Goal: Information Seeking & Learning: Compare options

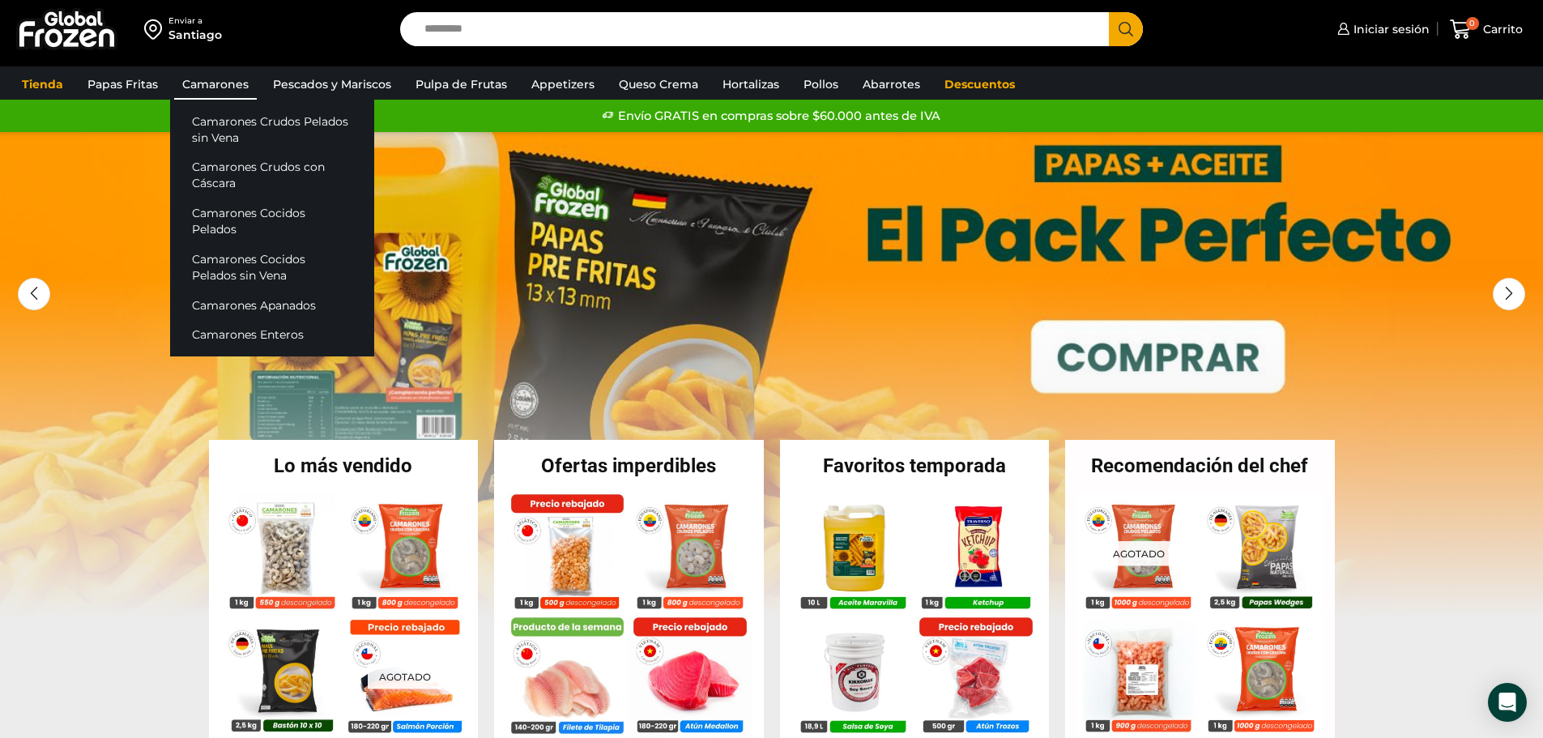
click at [220, 77] on link "Camarones" at bounding box center [215, 84] width 83 height 31
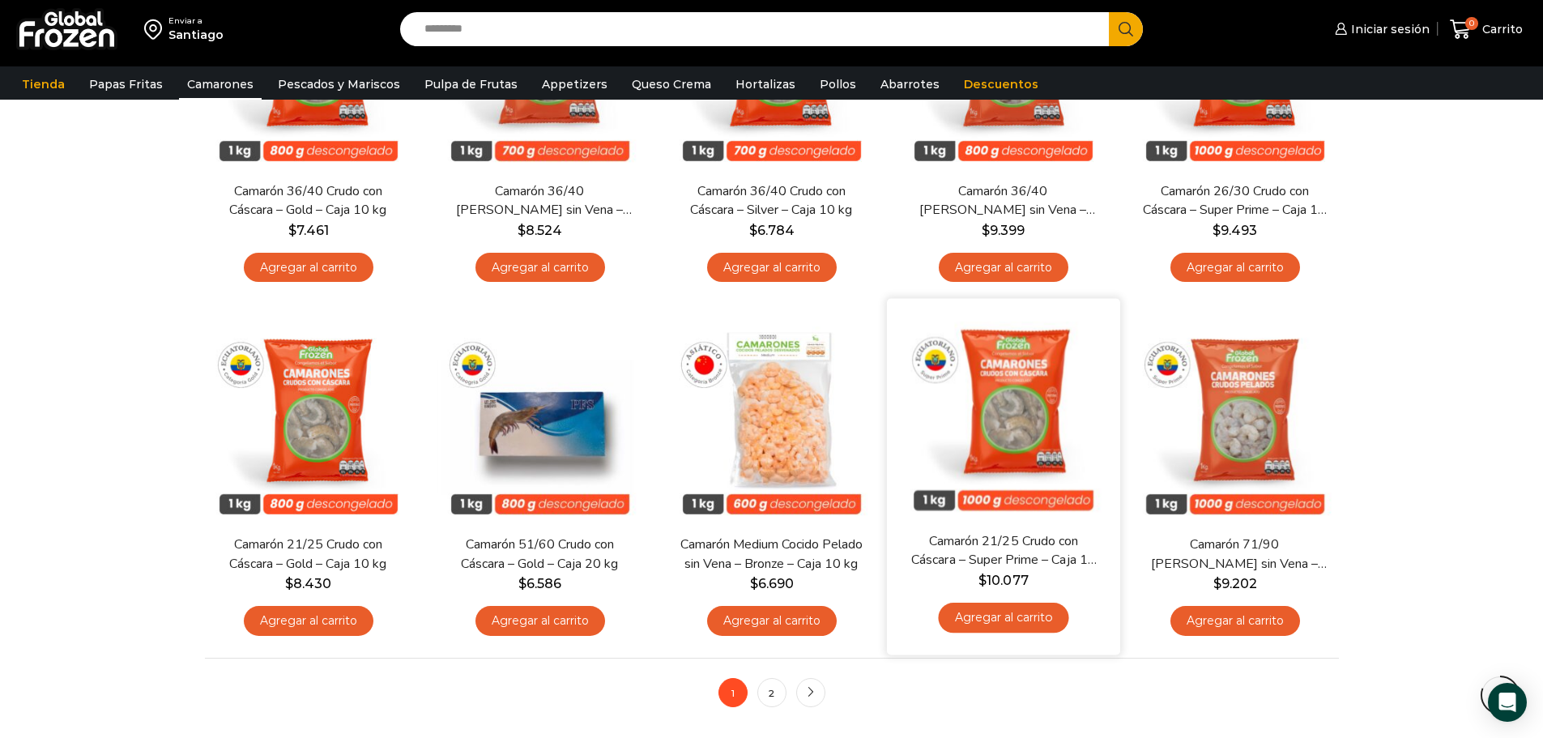
scroll to position [1215, 0]
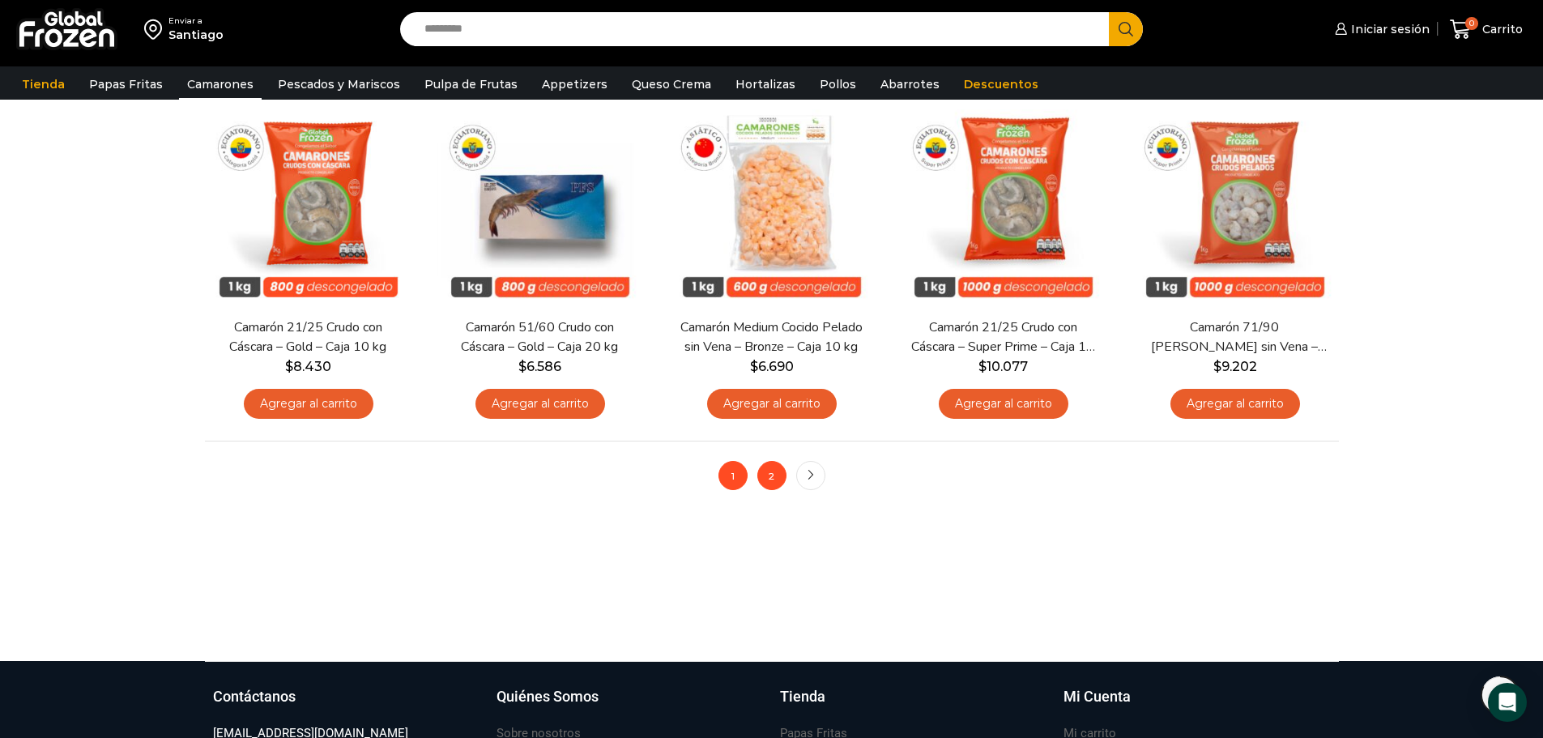
click at [769, 471] on link "2" at bounding box center [771, 475] width 29 height 29
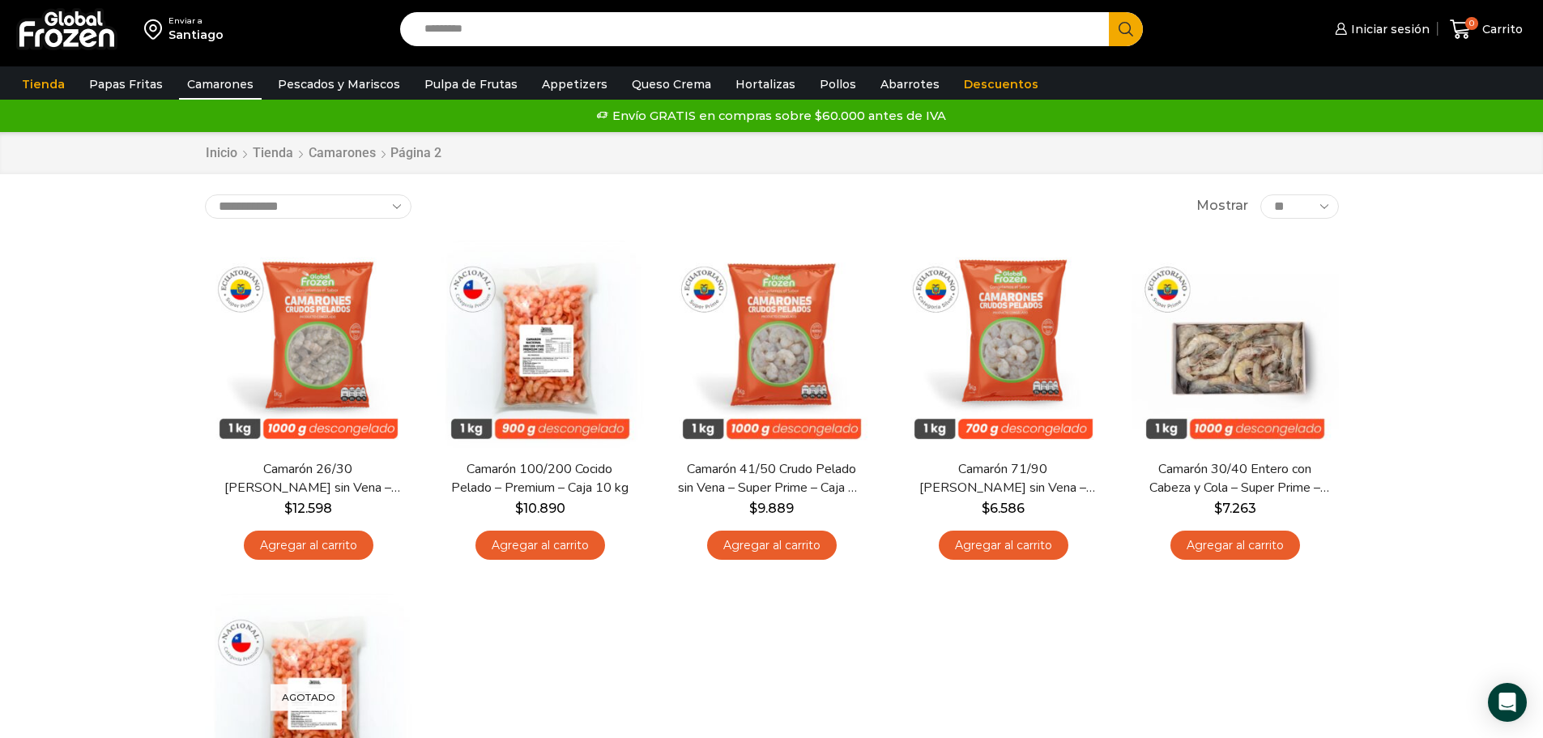
drag, startPoint x: 57, startPoint y: 258, endPoint x: 173, endPoint y: 259, distance: 116.7
click at [58, 258] on div "Enviar a Santiago Search input Search Iniciar sesión" at bounding box center [771, 580] width 1543 height 1160
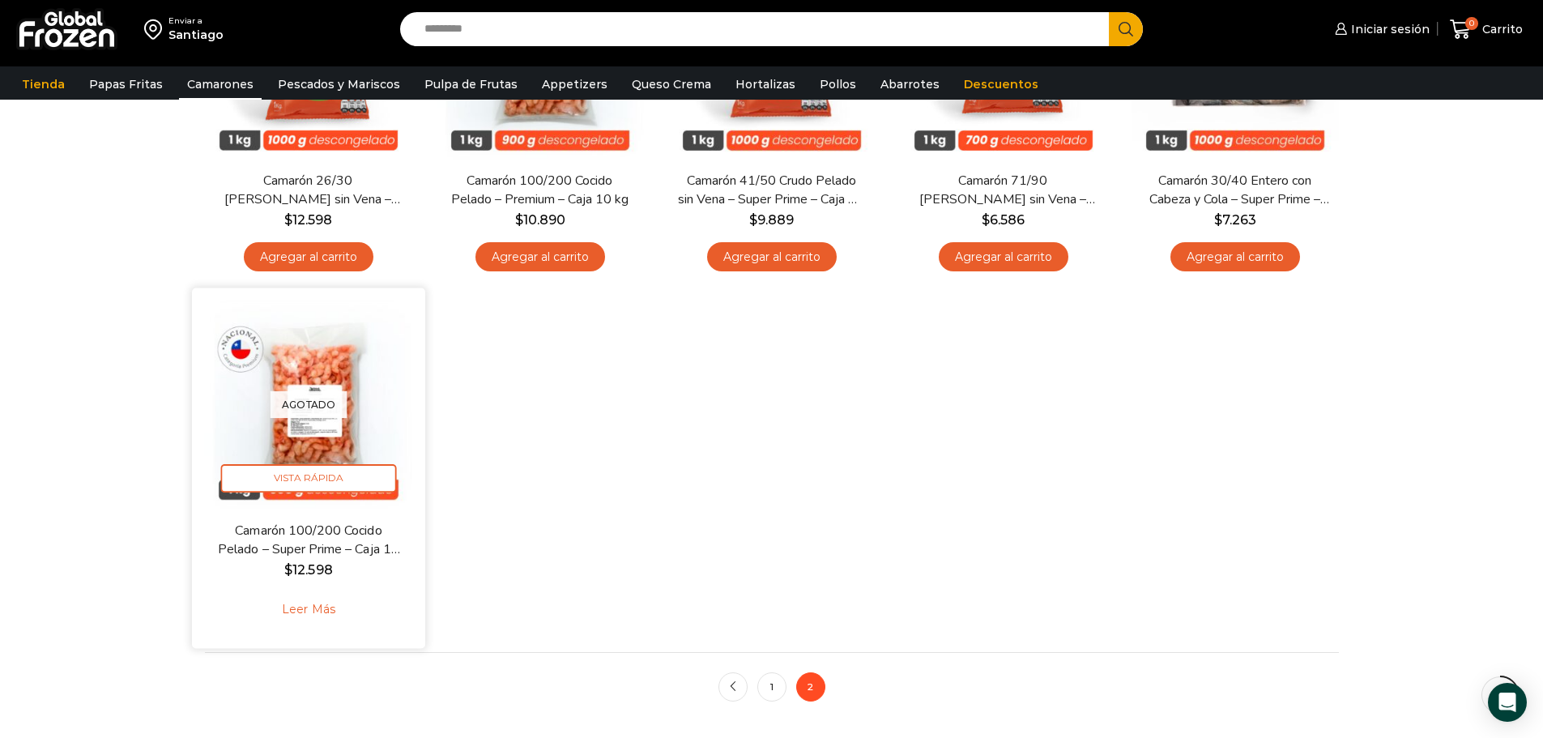
scroll to position [405, 0]
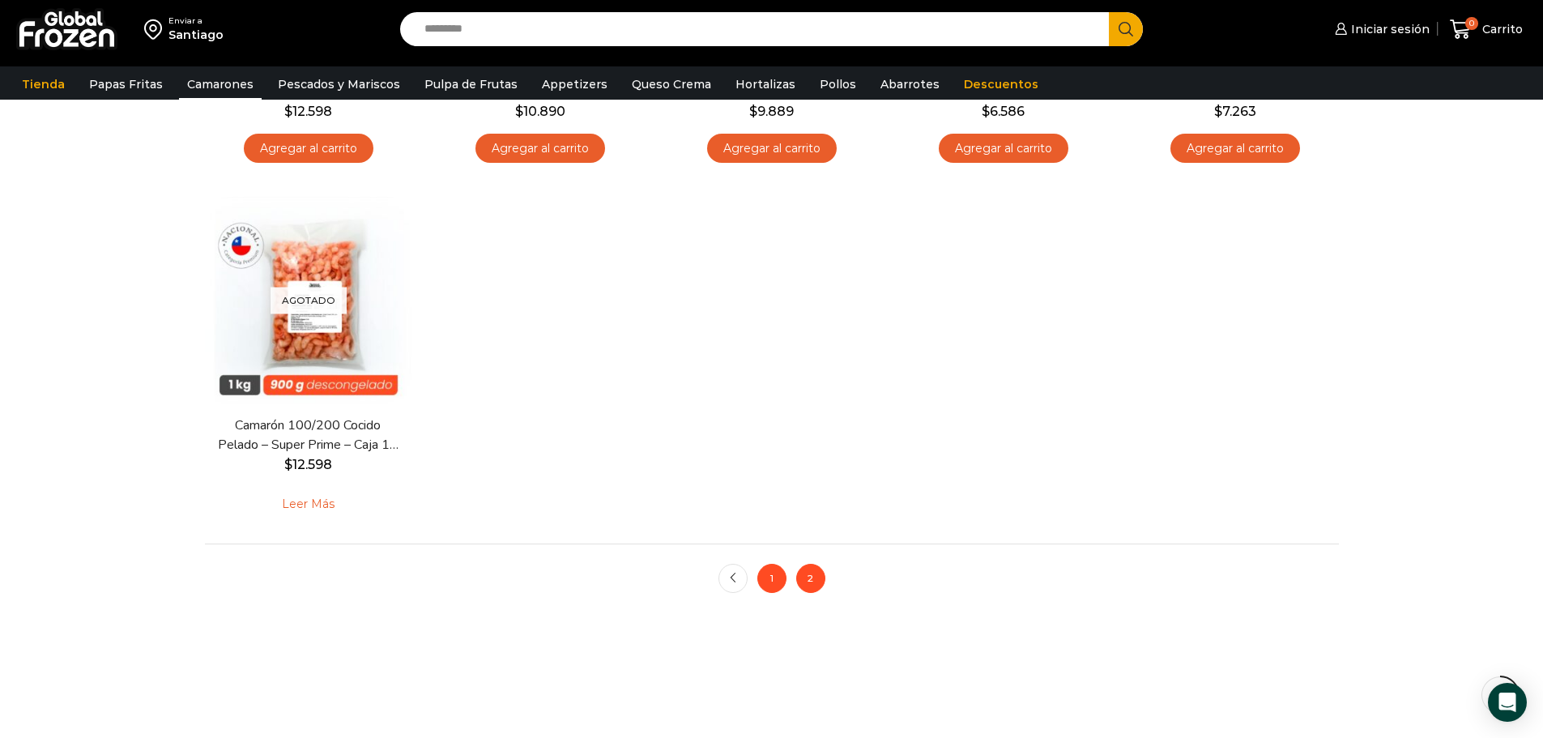
click at [769, 581] on link "1" at bounding box center [771, 578] width 29 height 29
click at [777, 571] on link "1" at bounding box center [771, 578] width 29 height 29
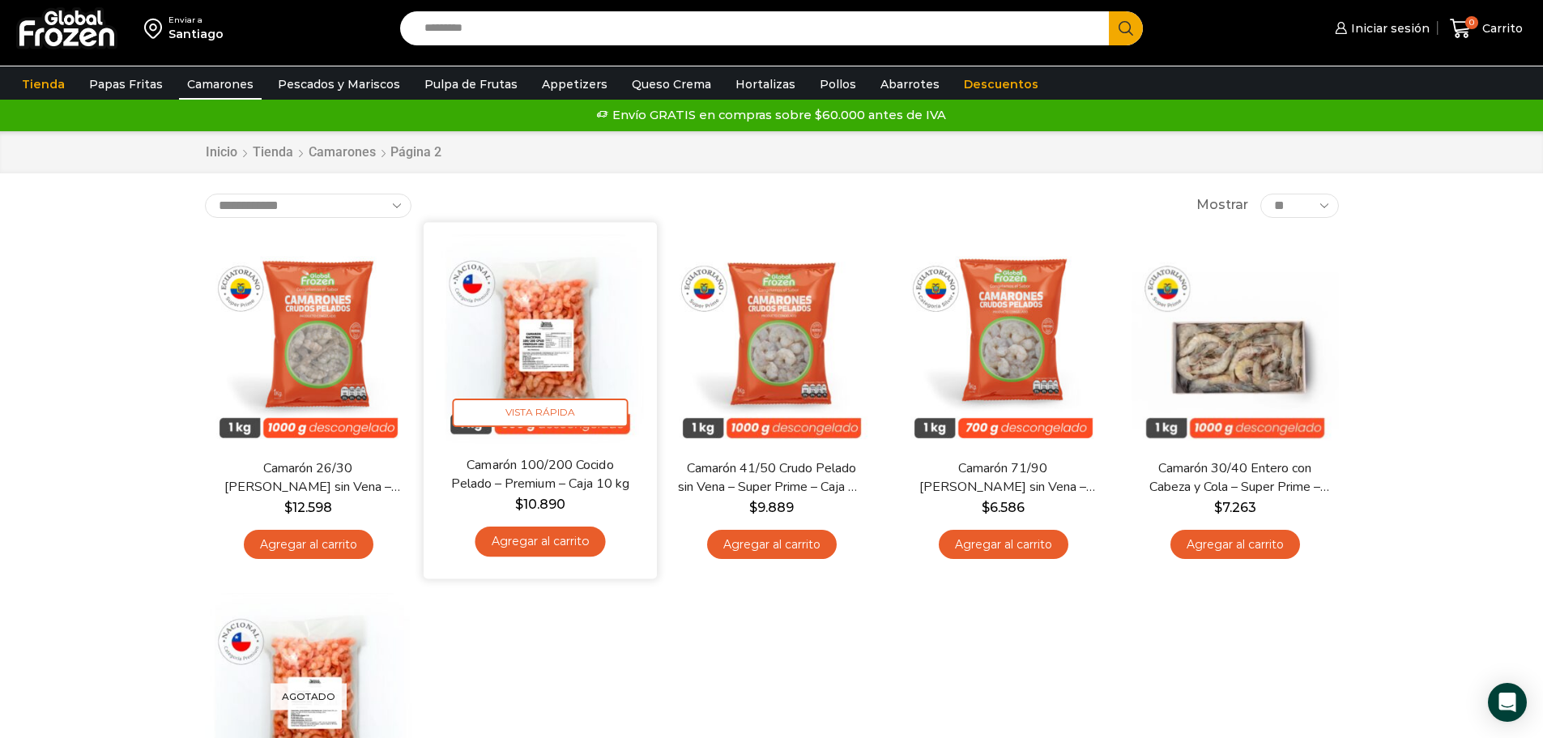
scroll to position [0, 0]
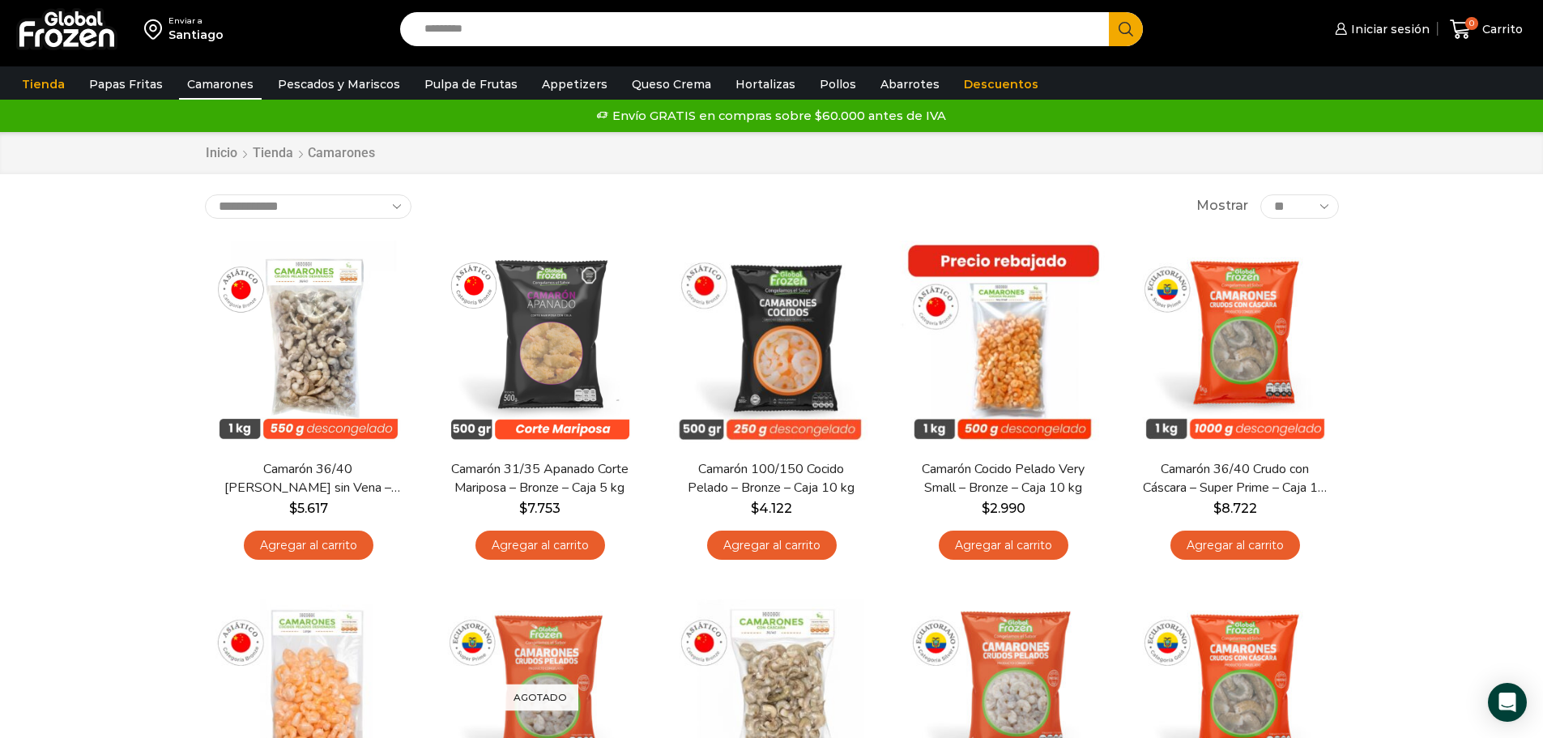
click at [771, 213] on div "**********" at bounding box center [772, 206] width 1134 height 24
click at [551, 32] on input "Search input" at bounding box center [758, 29] width 685 height 34
type input "******"
click at [1109, 12] on button "Search" at bounding box center [1126, 29] width 34 height 34
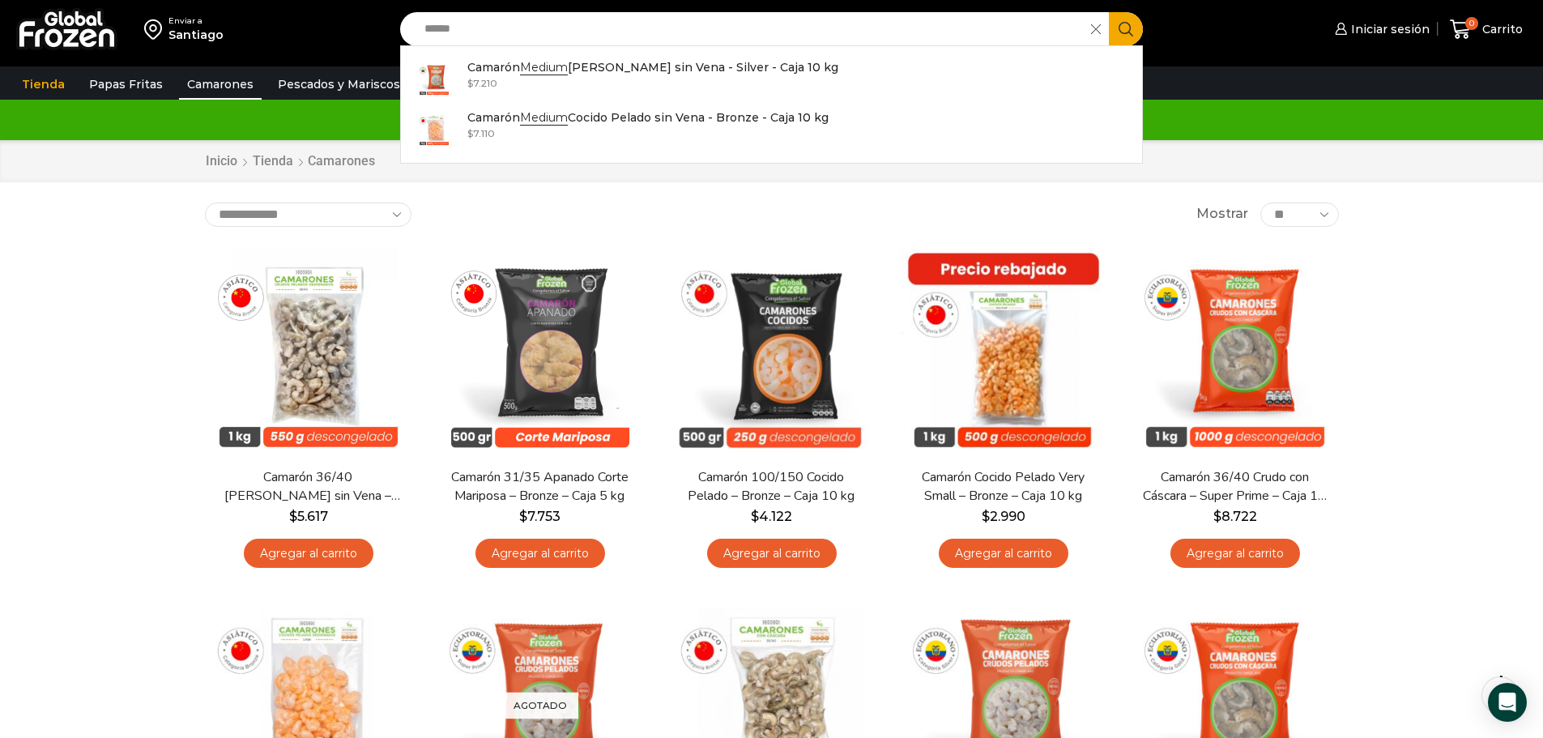
scroll to position [81, 0]
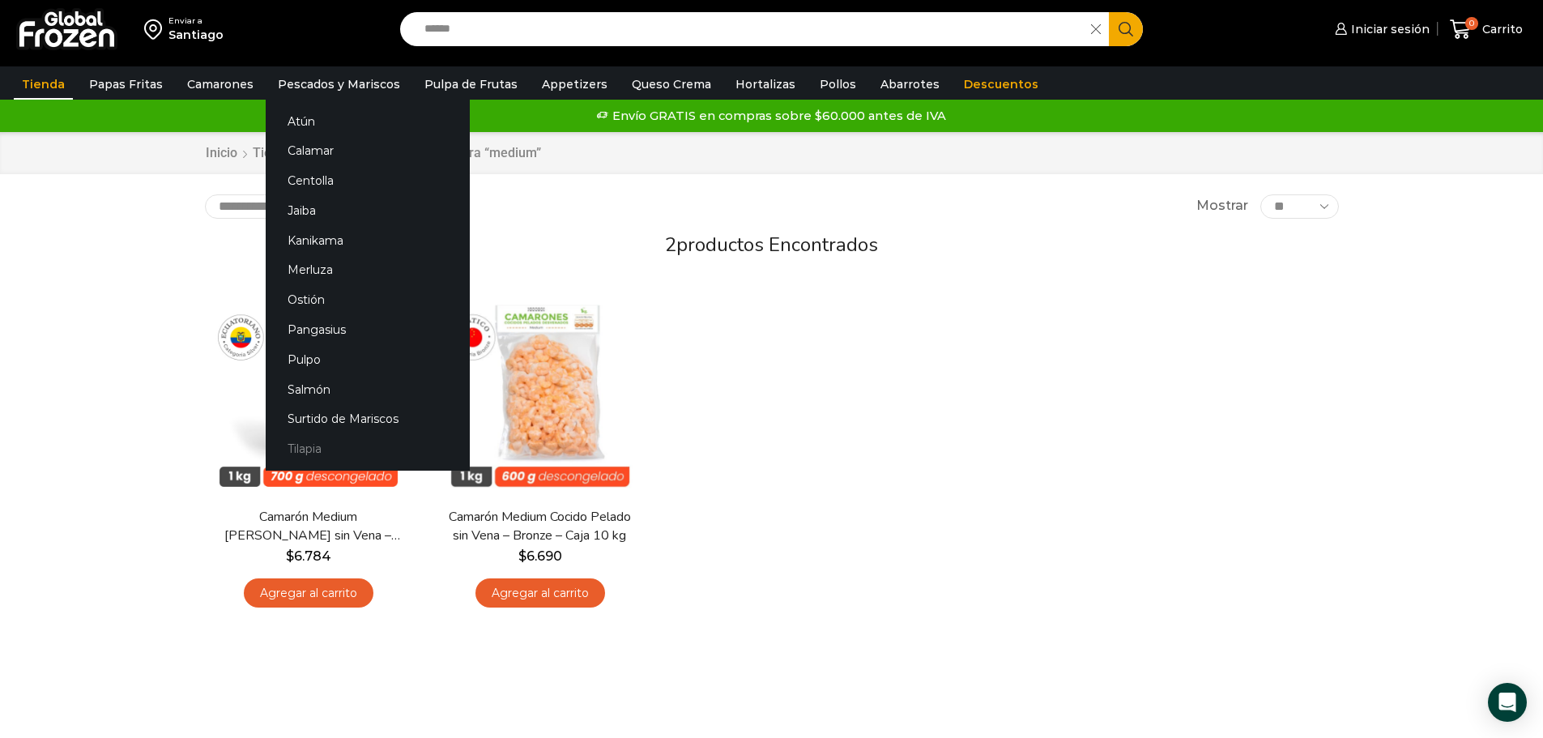
click at [303, 447] on link "Tilapia" at bounding box center [368, 449] width 204 height 30
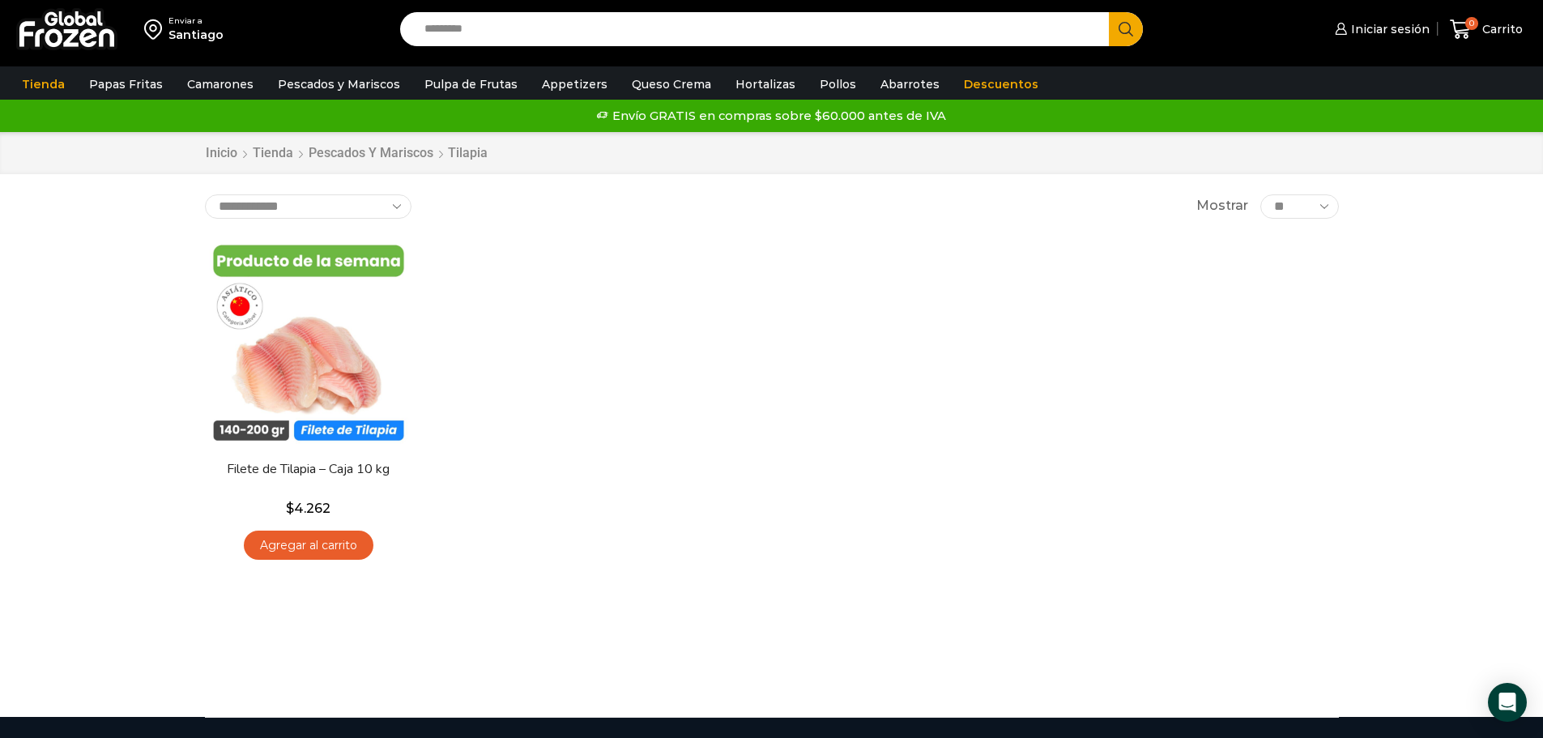
click at [663, 381] on div "En stock [GEOGRAPHIC_DATA] Filete de Tilapia – Caja 10 kg $ 4.262 Agregar al ca…" at bounding box center [772, 405] width 1158 height 354
click at [637, 489] on div "En stock [GEOGRAPHIC_DATA] Filete de Tilapia – Caja 10 kg $ 4.262 Agregar al ca…" at bounding box center [772, 405] width 1158 height 354
click at [747, 374] on div "En stock Vista Rápida Filete de Tilapia – Caja 10 kg $ 4.262 Agregar al carrito" at bounding box center [772, 405] width 1158 height 354
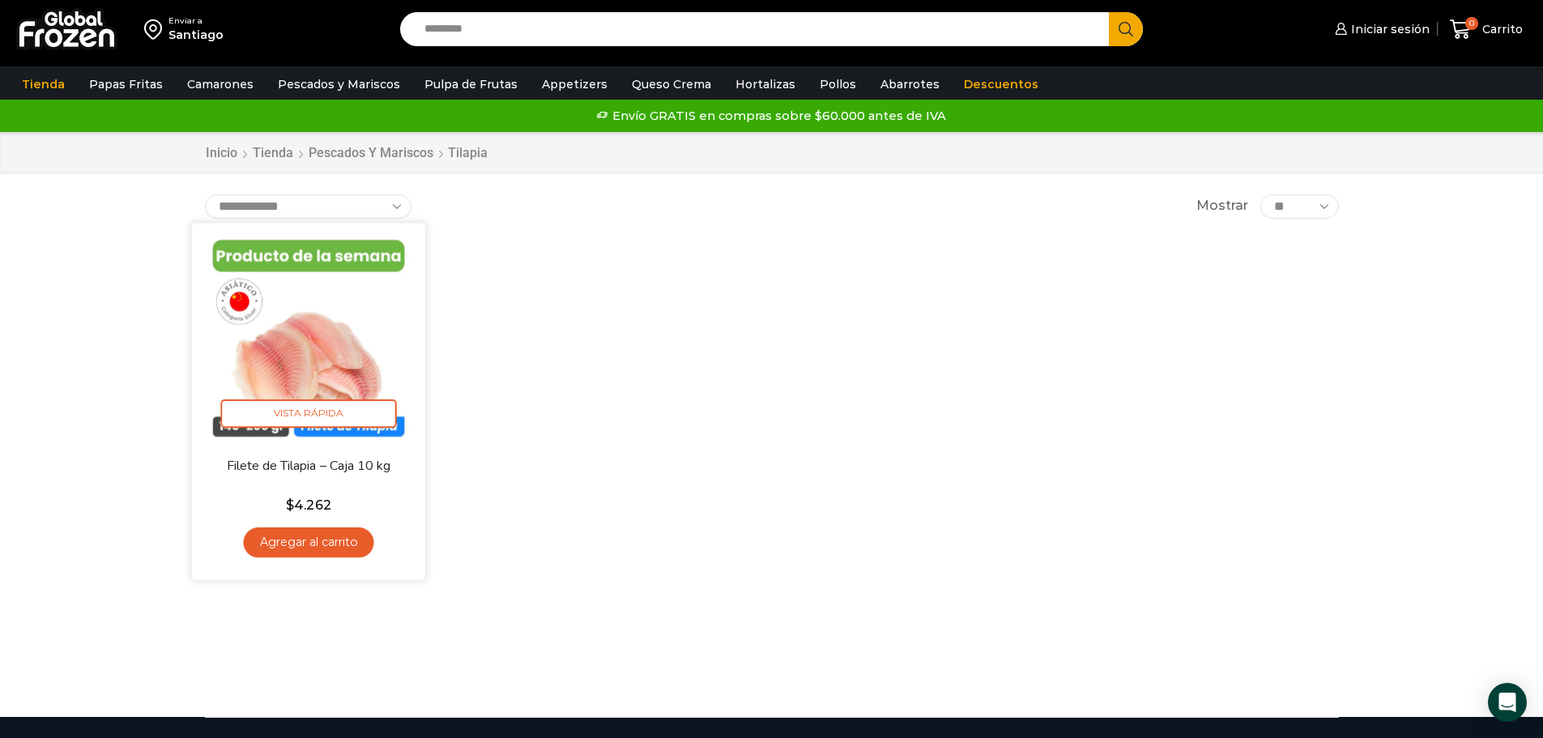
click at [312, 268] on img at bounding box center [308, 339] width 209 height 209
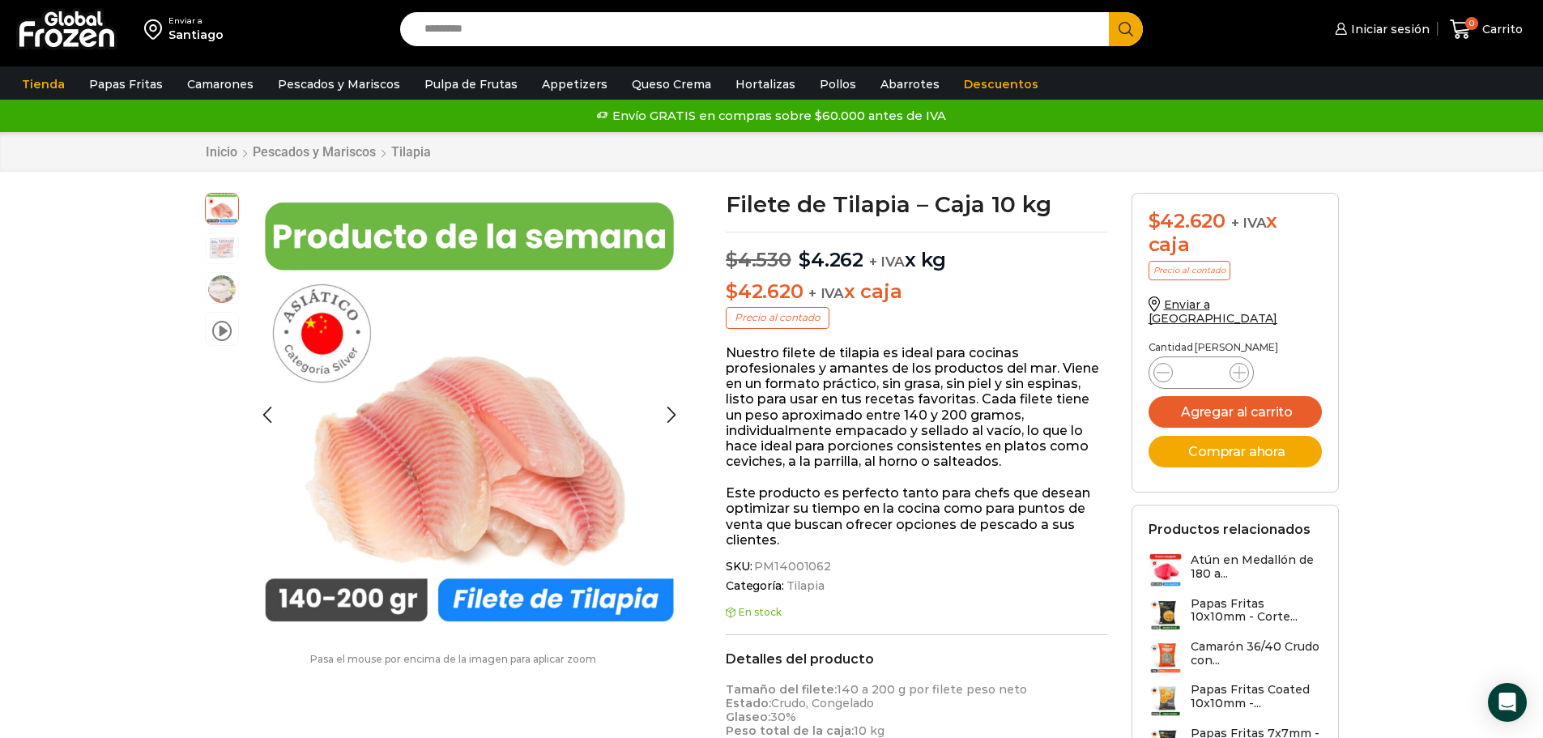
click at [233, 256] on img at bounding box center [222, 247] width 32 height 32
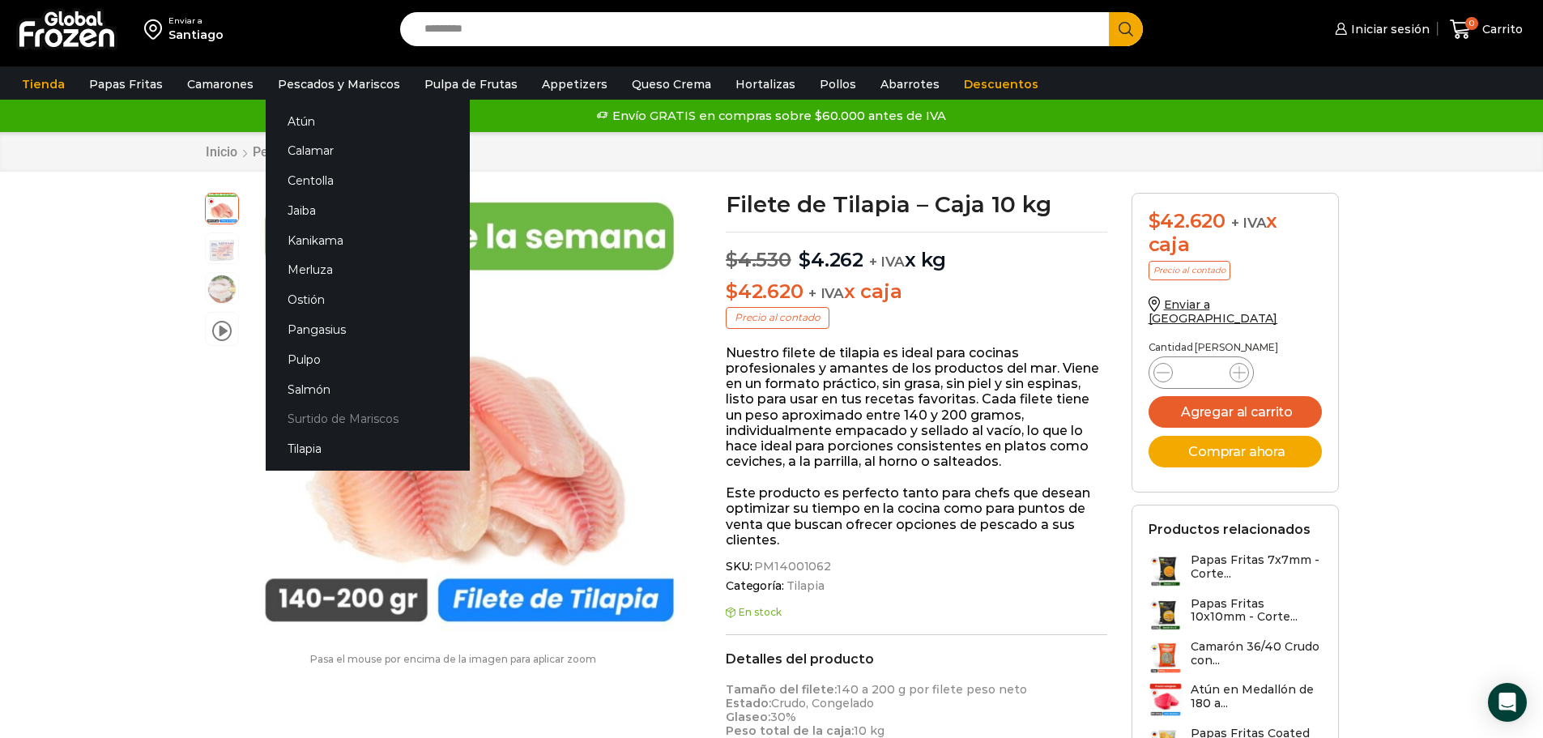
click at [367, 418] on link "Surtido de Mariscos" at bounding box center [368, 419] width 204 height 30
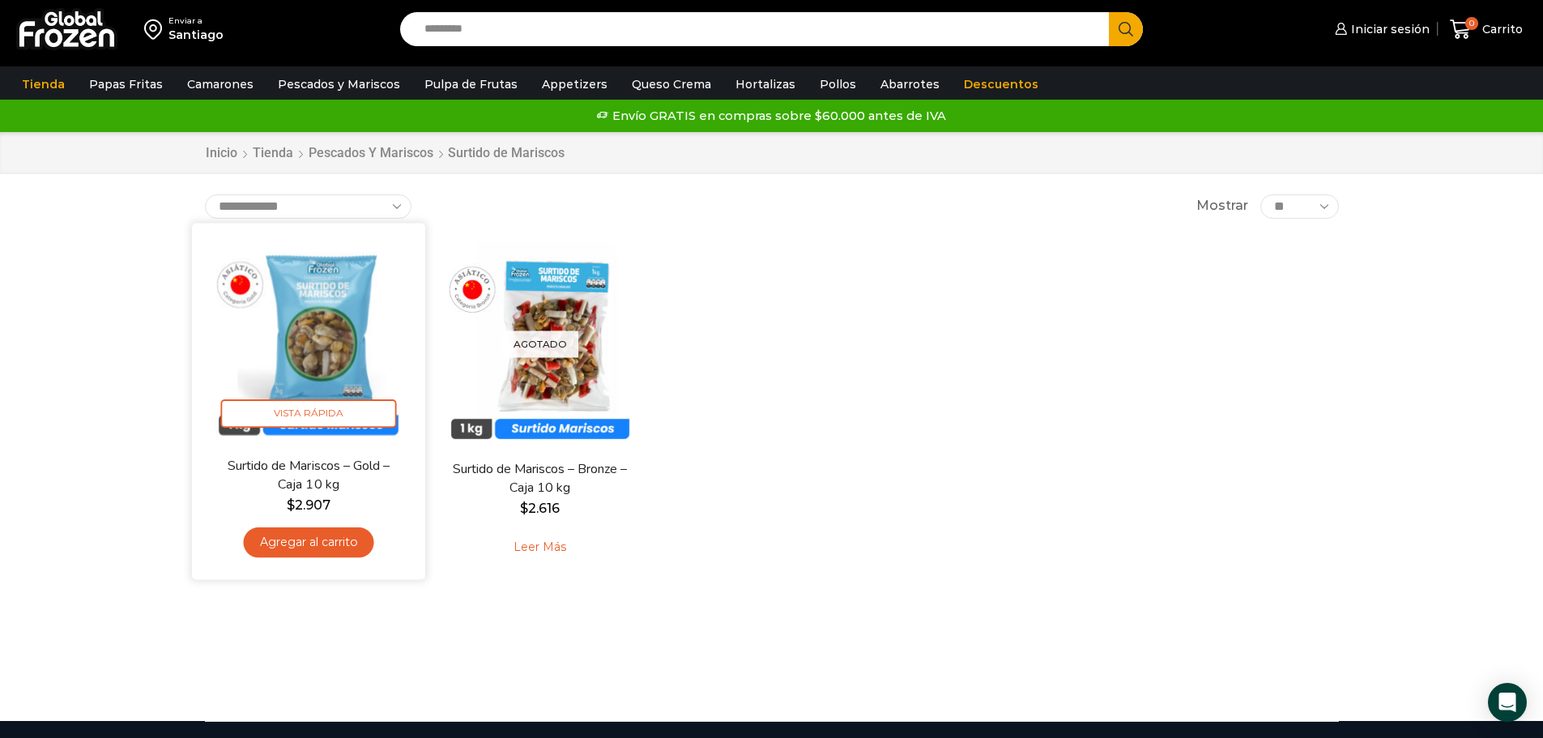
click at [345, 329] on img at bounding box center [308, 339] width 209 height 209
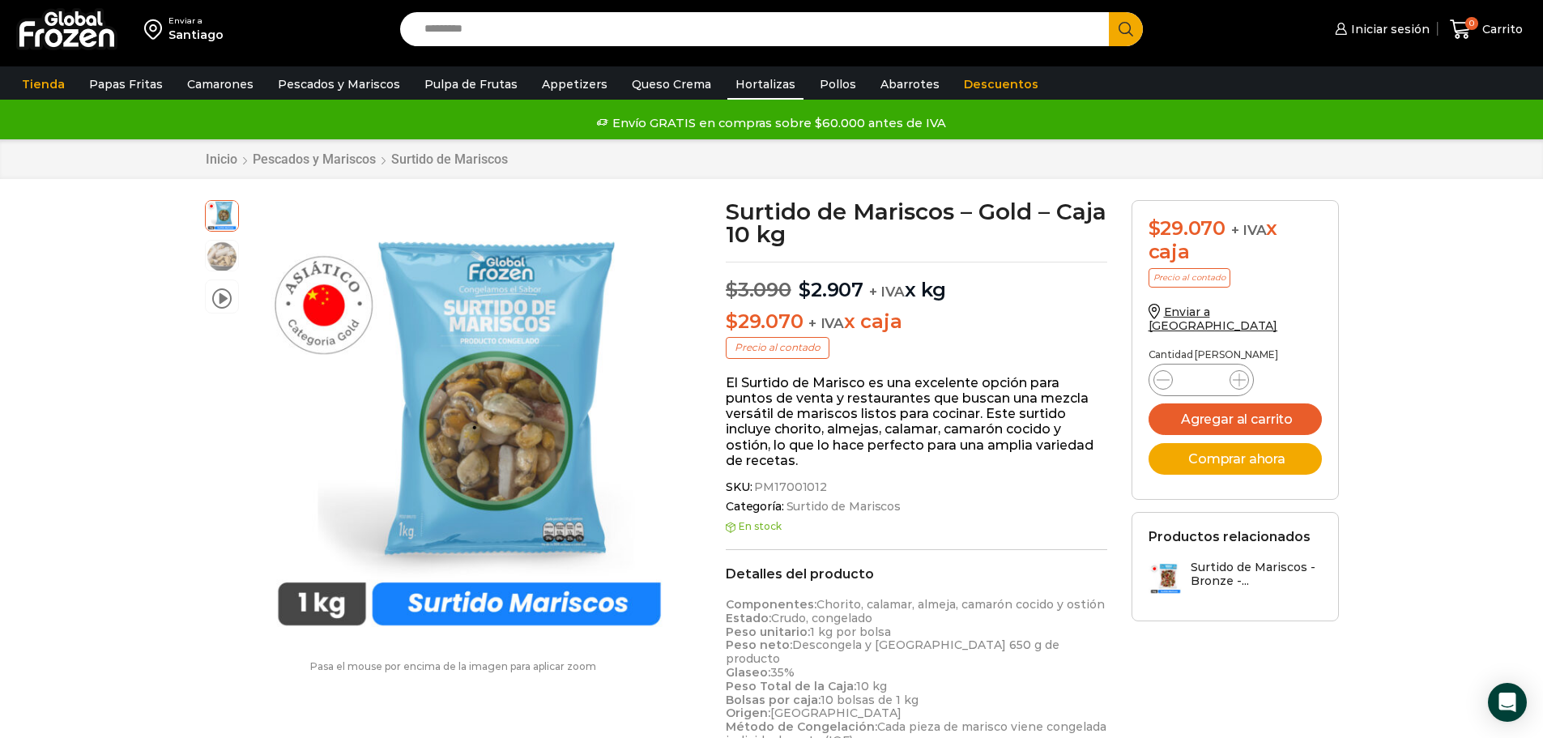
click at [749, 88] on link "Hortalizas" at bounding box center [765, 84] width 76 height 31
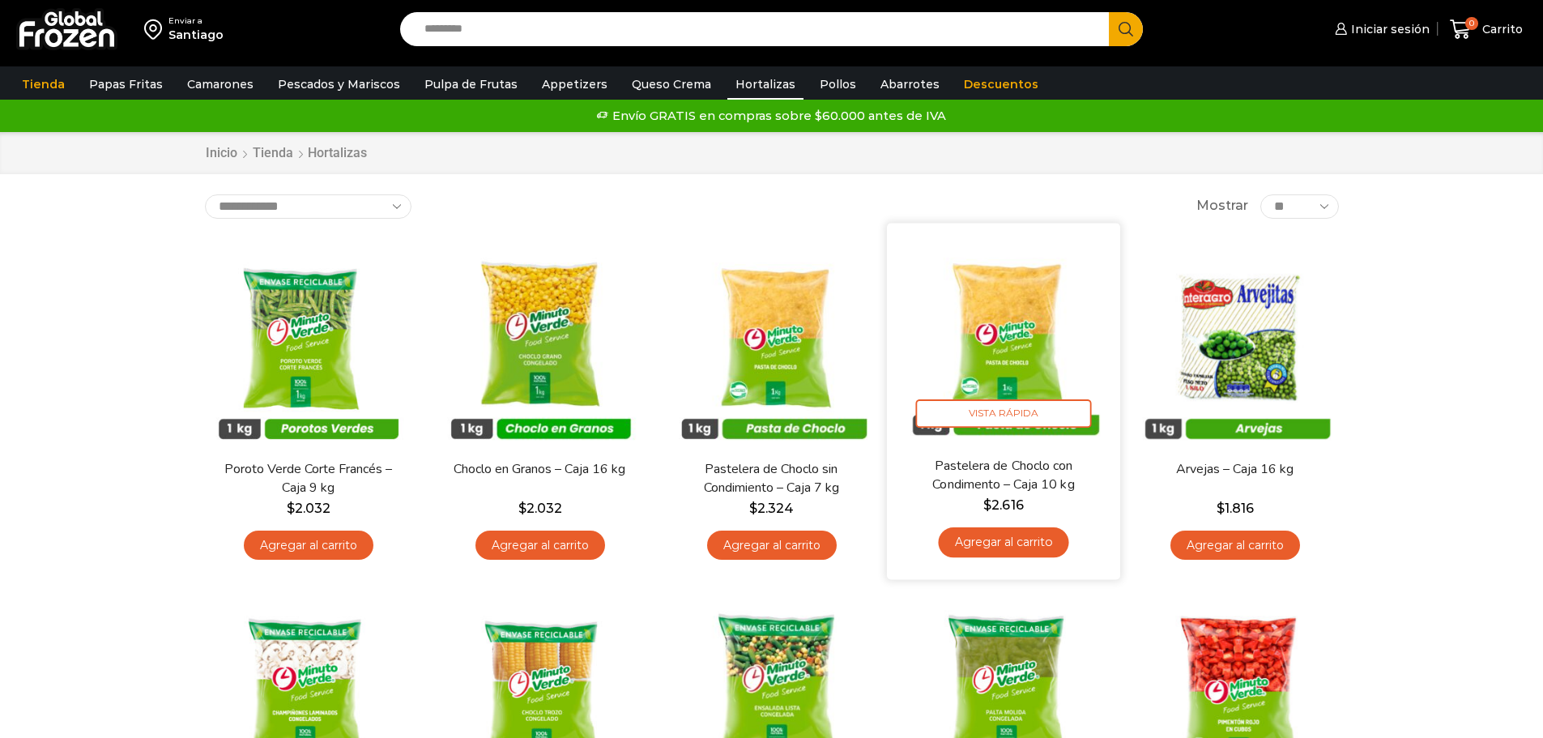
click at [990, 375] on img at bounding box center [1003, 339] width 209 height 209
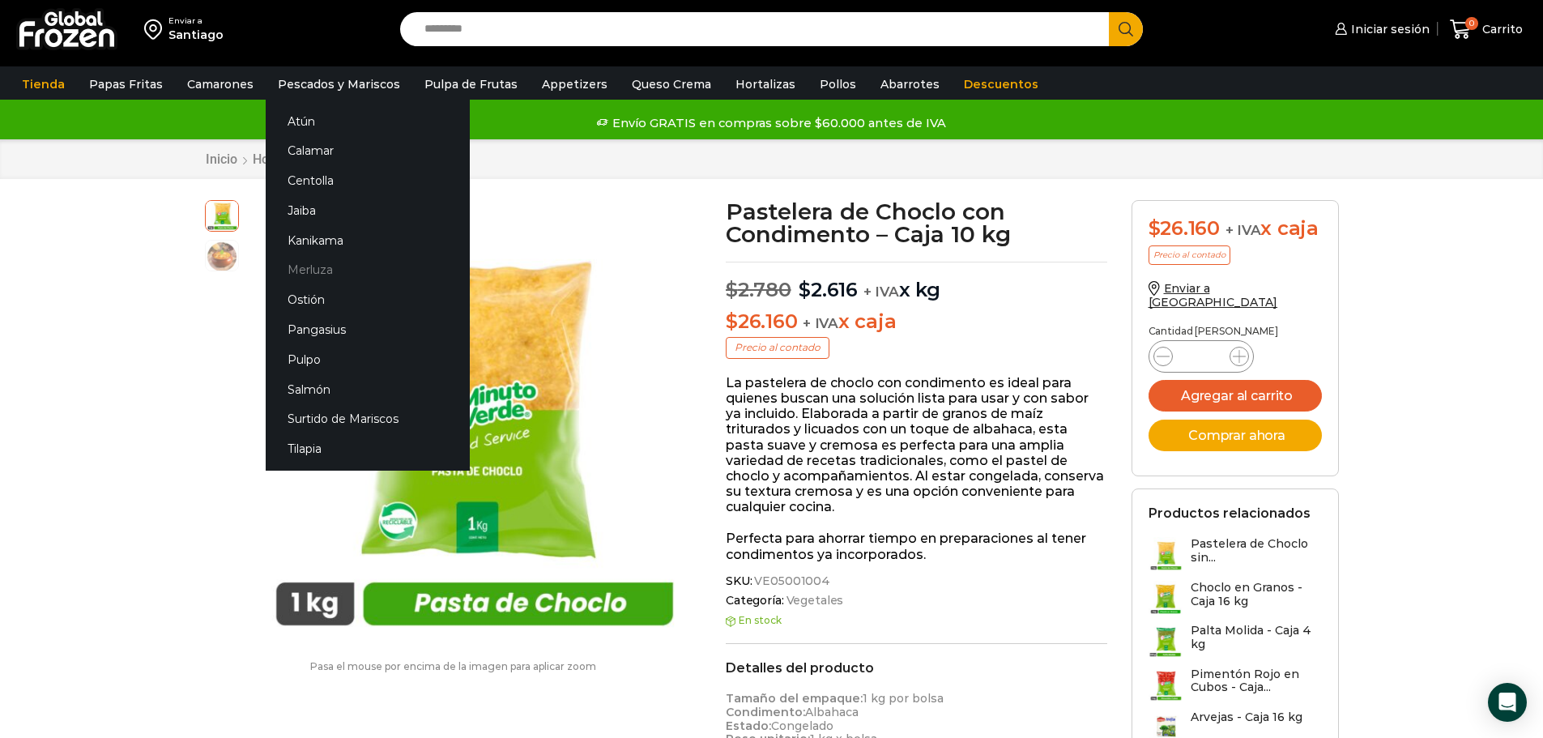
click at [303, 267] on link "Merluza" at bounding box center [368, 270] width 204 height 30
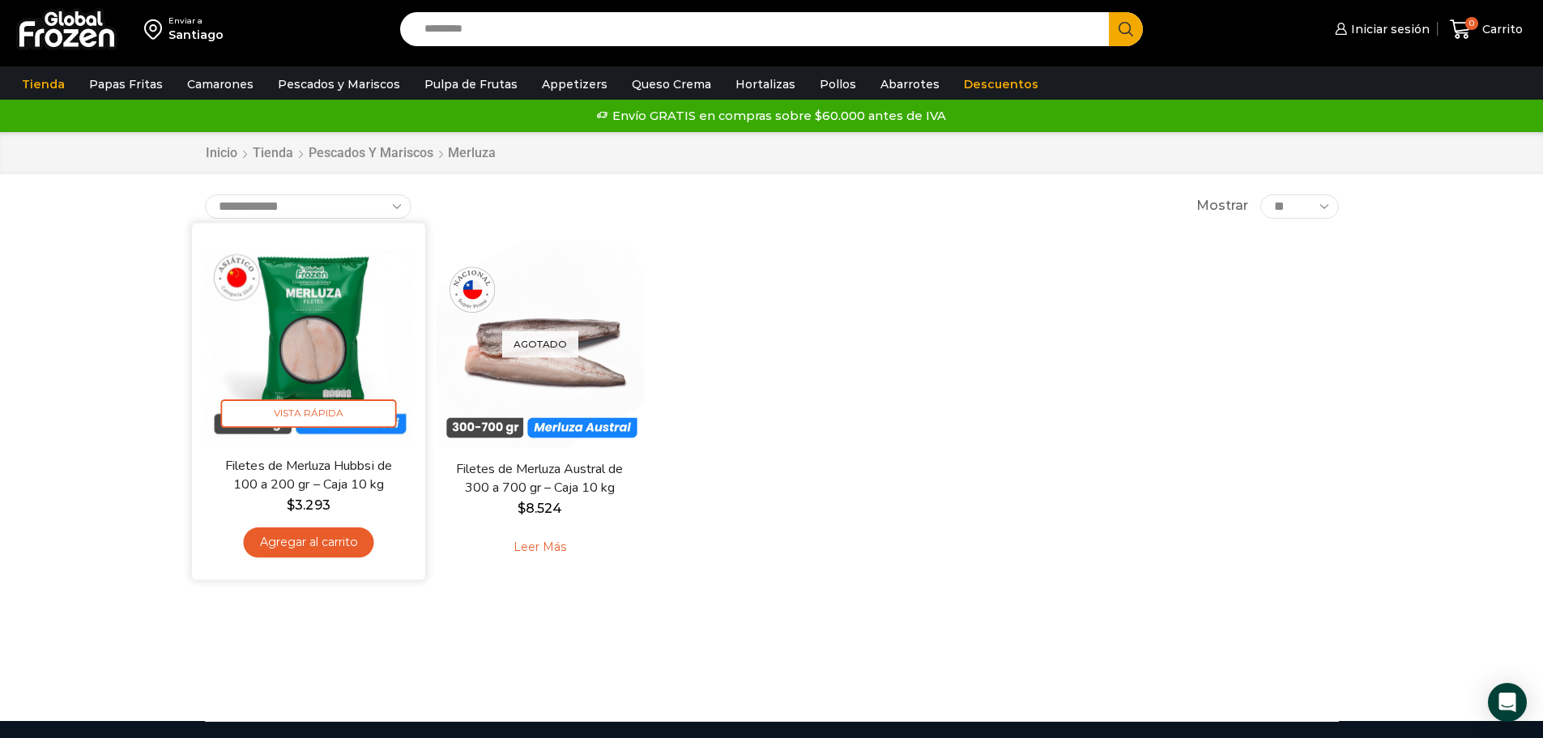
click at [347, 322] on img at bounding box center [308, 339] width 209 height 209
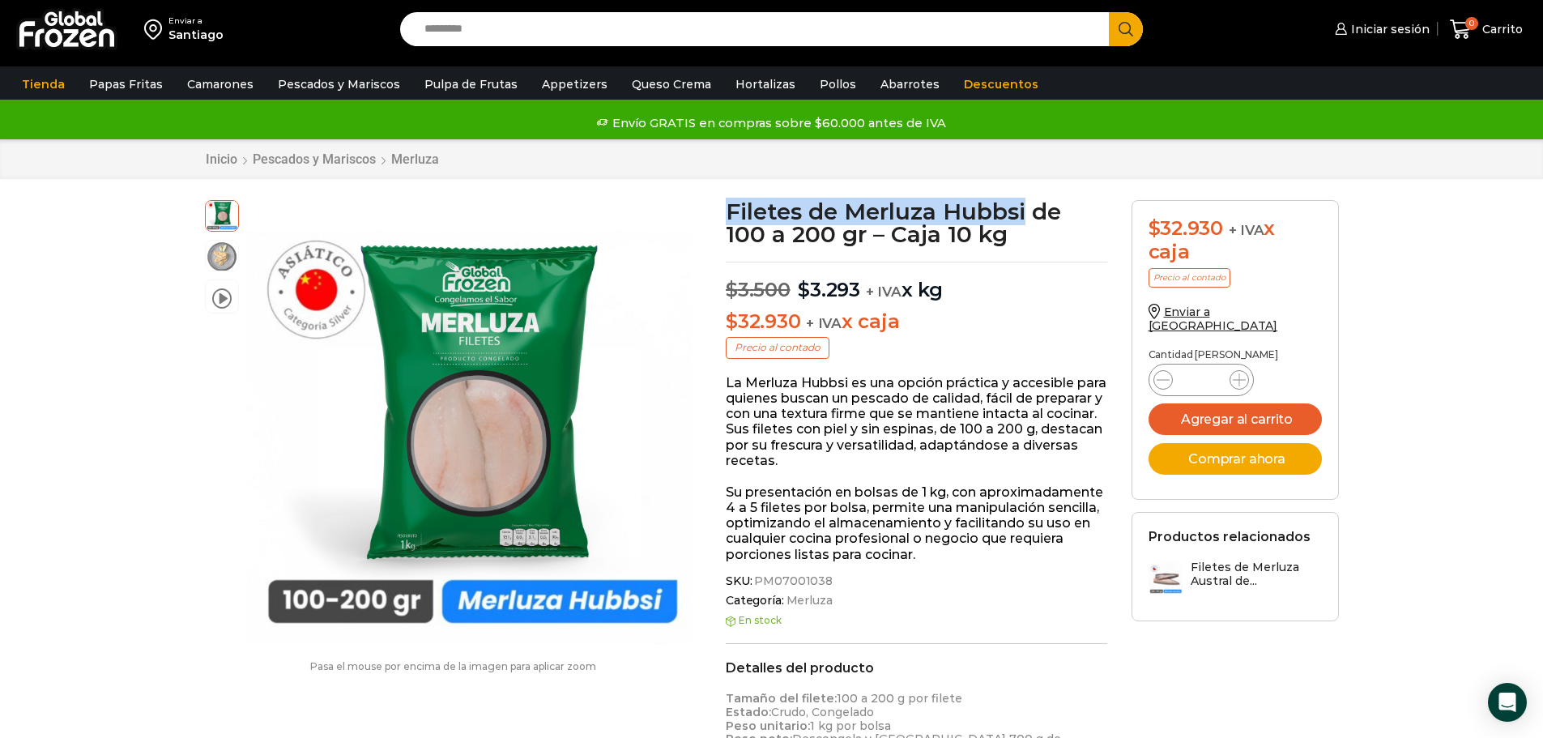
drag, startPoint x: 726, startPoint y: 204, endPoint x: 1030, endPoint y: 211, distance: 303.9
click at [1030, 211] on h1 "Filetes de Merluza Hubbsi de 100 a 200 gr – Caja 10 kg" at bounding box center [917, 222] width 382 height 45
copy h1 "Filetes de Merluza Hubbsi"
click at [505, 25] on input "Search input" at bounding box center [758, 29] width 685 height 34
type input "******"
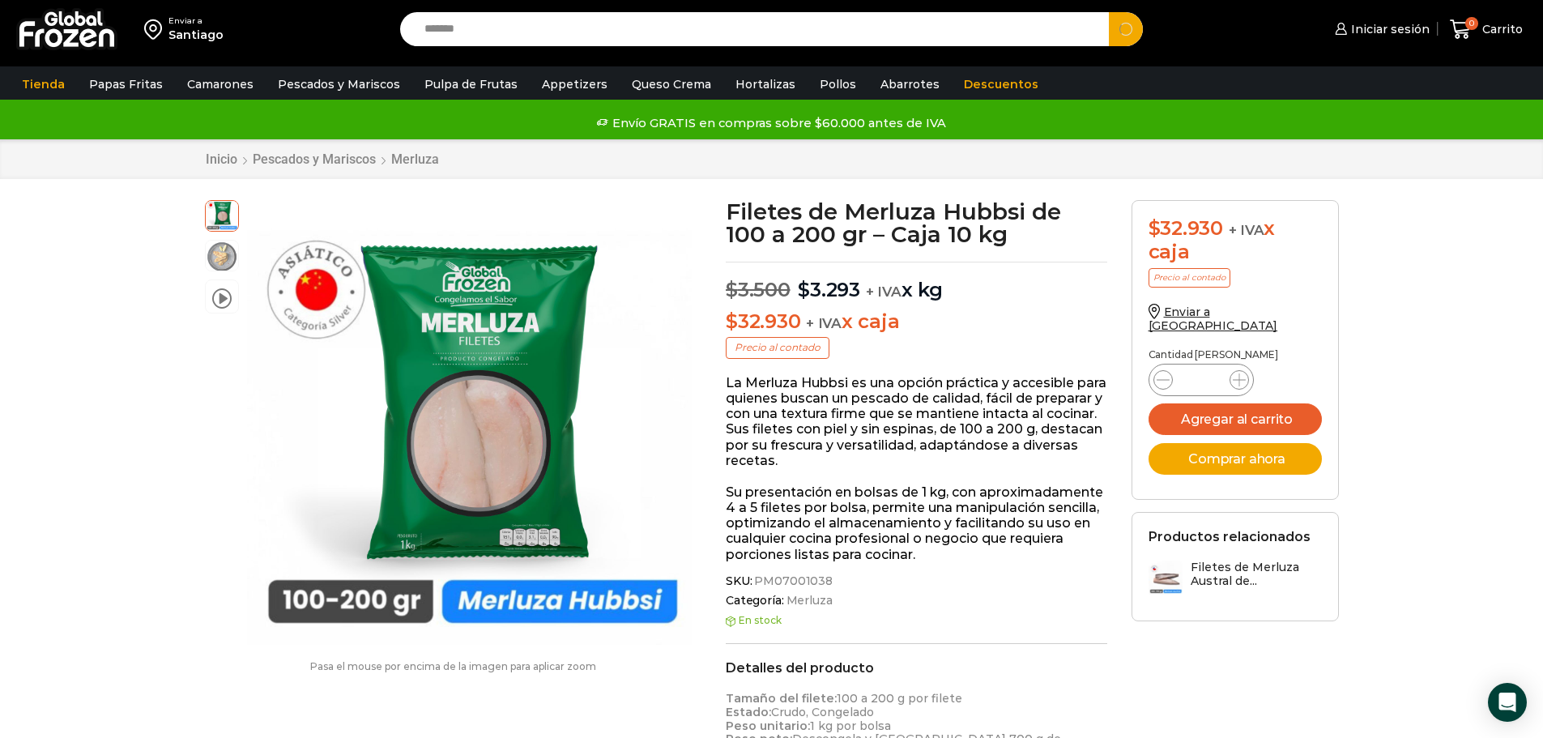
click at [1109, 12] on button "Search" at bounding box center [1126, 29] width 34 height 34
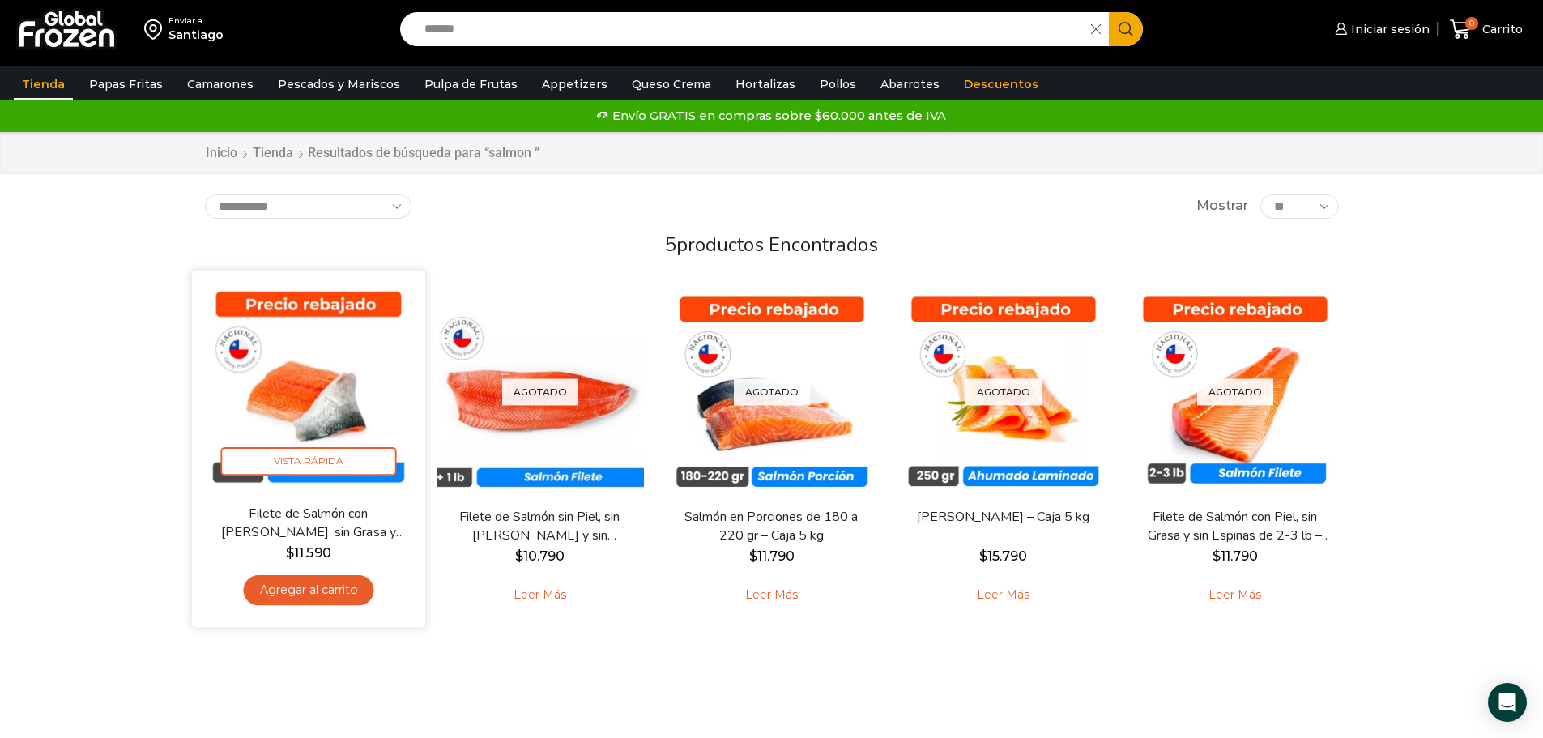
click at [327, 400] on img at bounding box center [308, 387] width 209 height 209
click at [300, 399] on img at bounding box center [308, 387] width 209 height 209
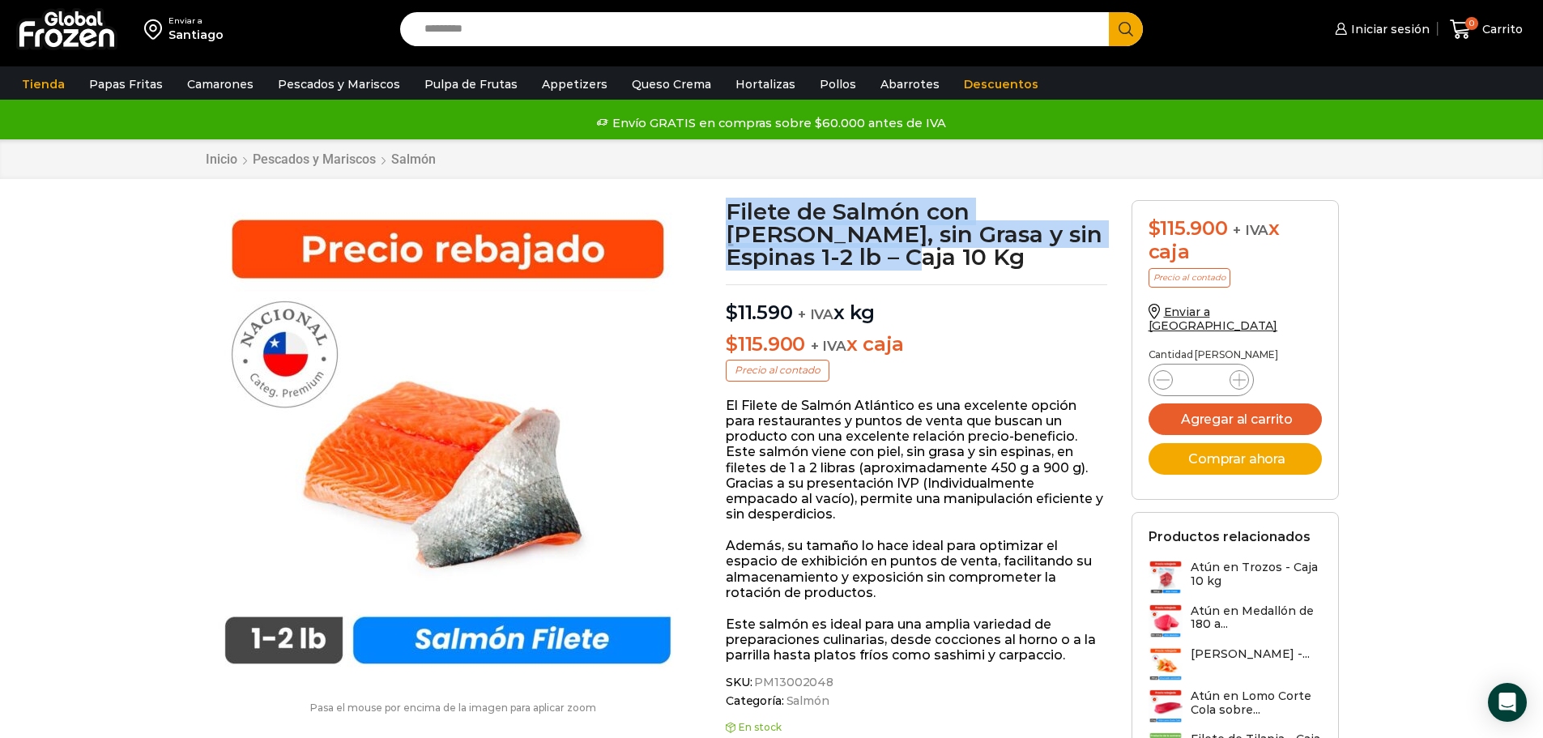
drag, startPoint x: 725, startPoint y: 209, endPoint x: 808, endPoint y: 251, distance: 92.7
copy h1 "Filete de Salmón con Piel, sin Grasa y sin Espinas 1-2 lb – Caja 10 Kg"
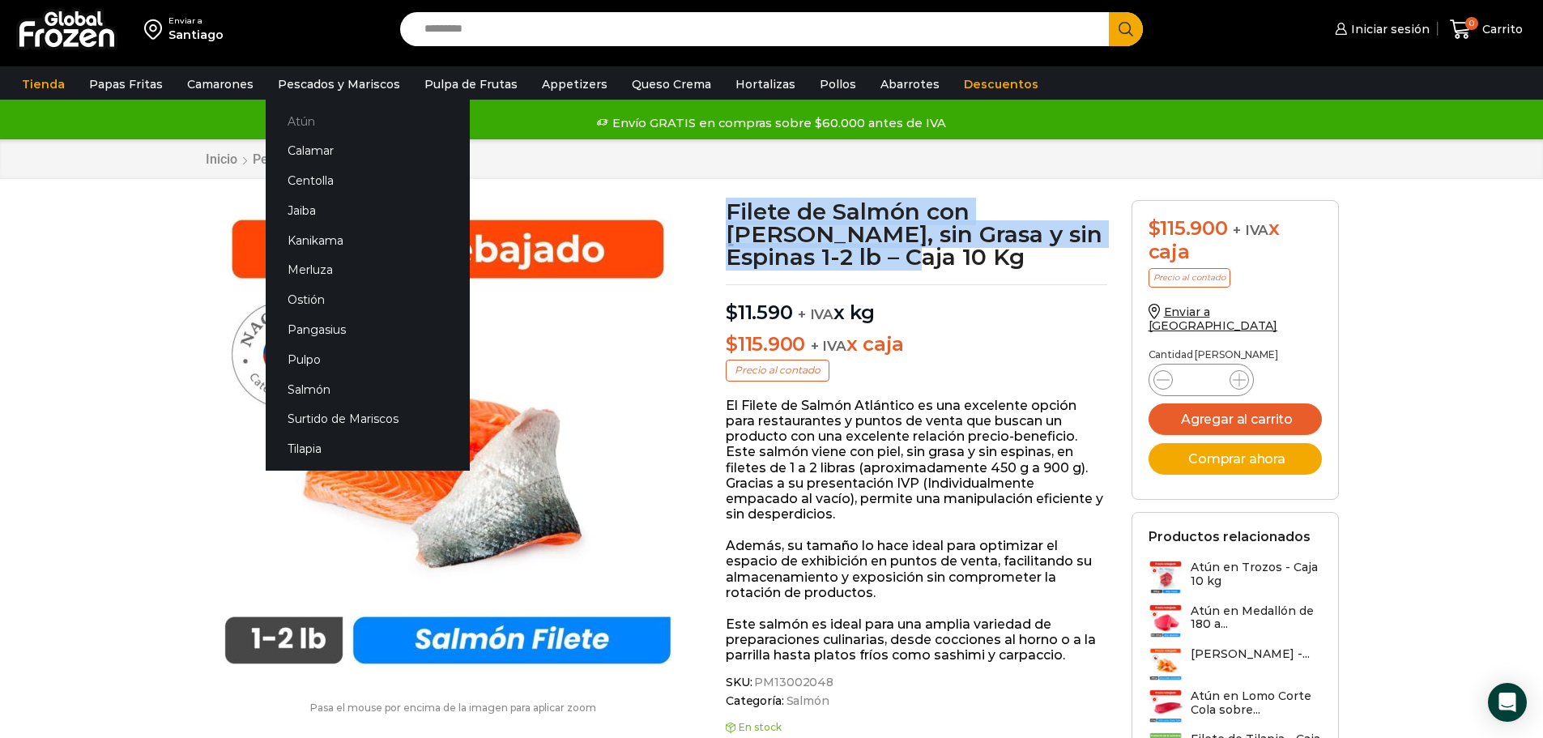
click at [305, 121] on link "Atún" at bounding box center [368, 121] width 204 height 30
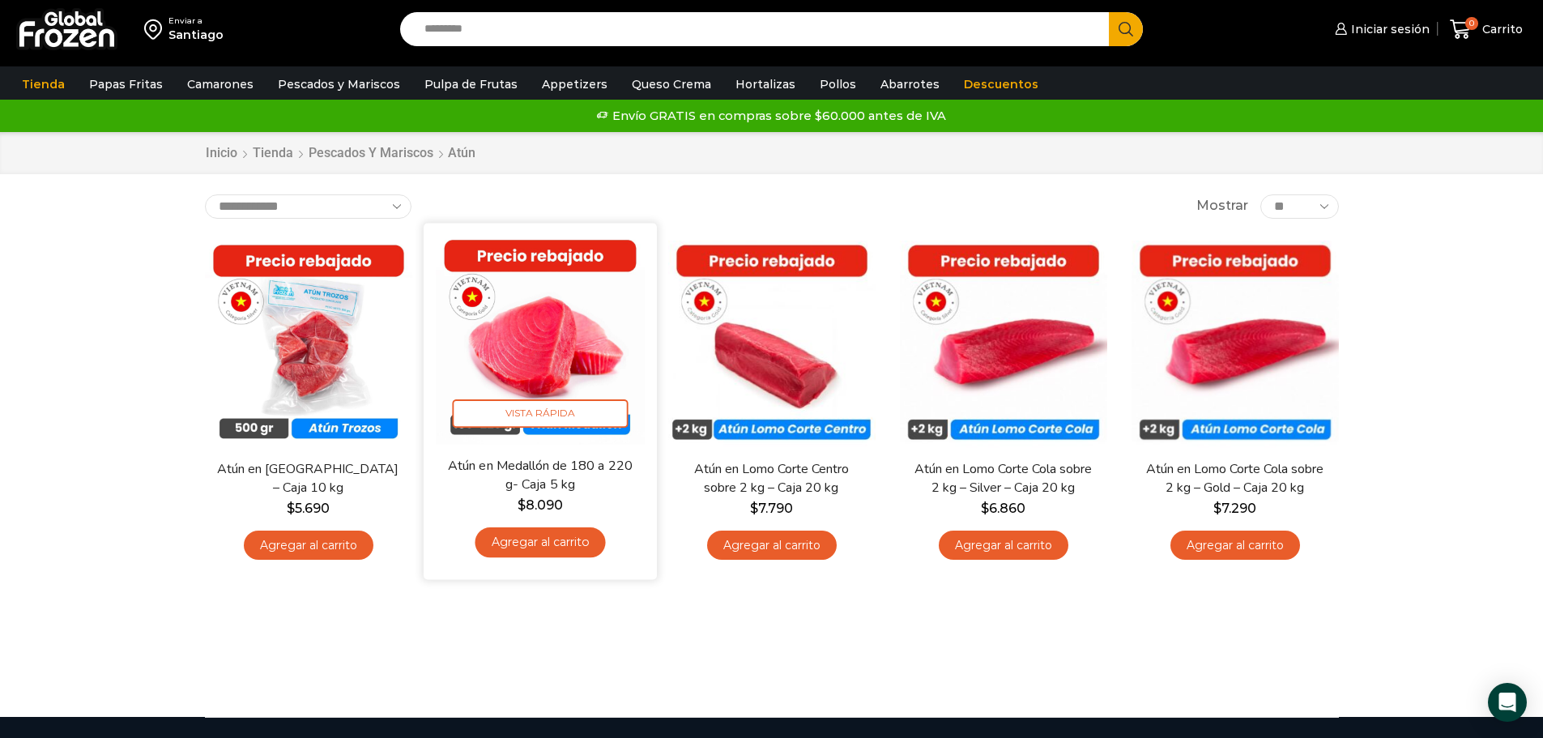
click at [528, 325] on img at bounding box center [540, 339] width 209 height 209
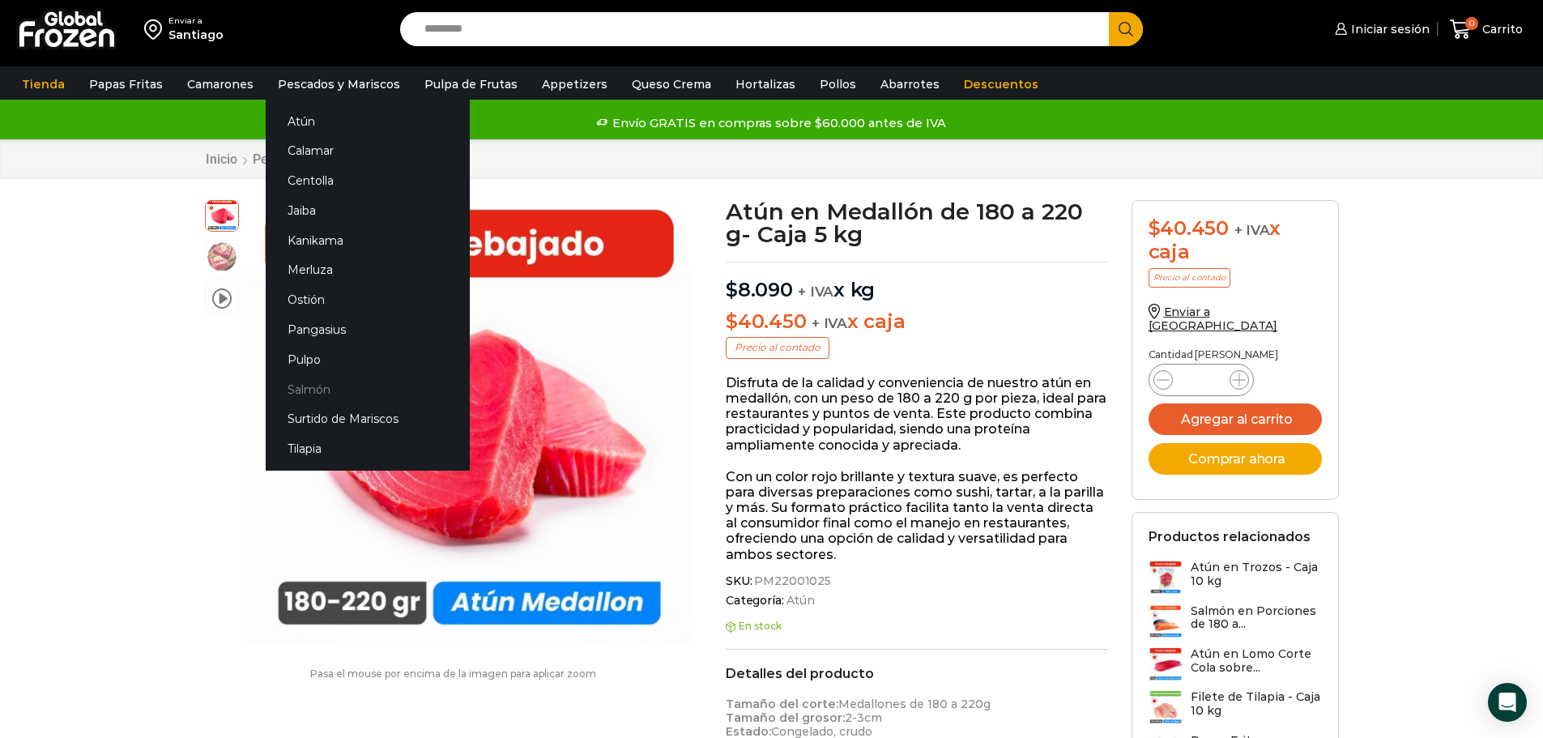
click at [315, 391] on link "Salmón" at bounding box center [368, 389] width 204 height 30
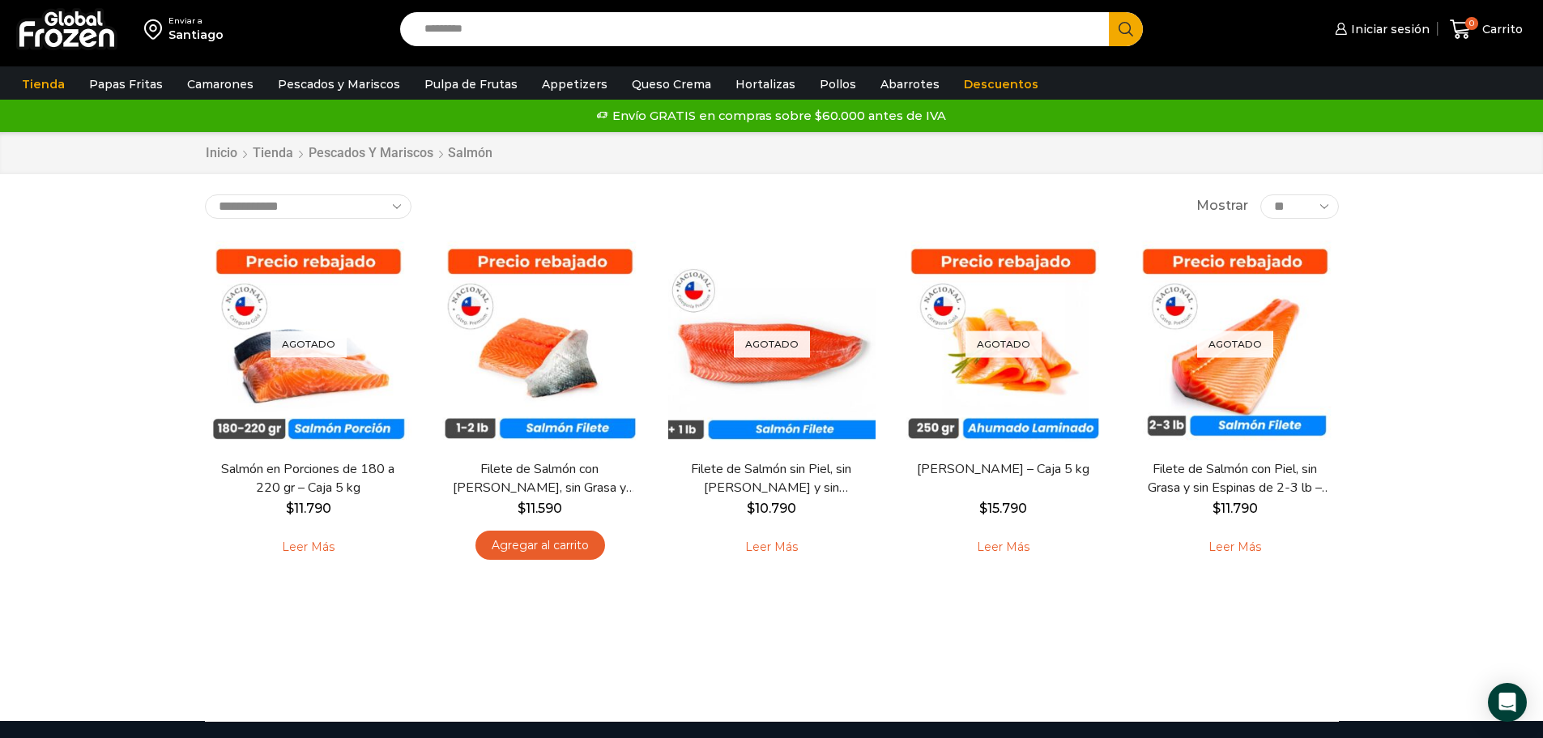
click at [101, 535] on div "Enviar a [GEOGRAPHIC_DATA] Search input Search Iniciar sesión" at bounding box center [771, 360] width 1543 height 721
